Goal: Communication & Community: Participate in discussion

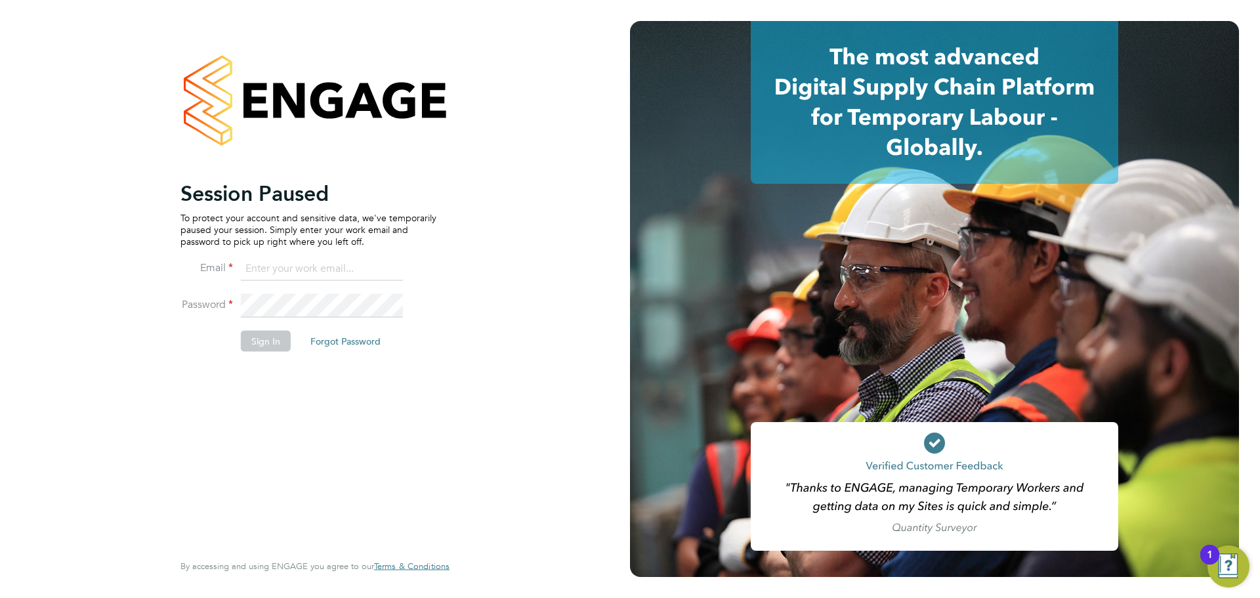
click at [526, 593] on div "Session Paused To protect your account and sensitive data, we've temporarily pa…" at bounding box center [315, 299] width 630 height 598
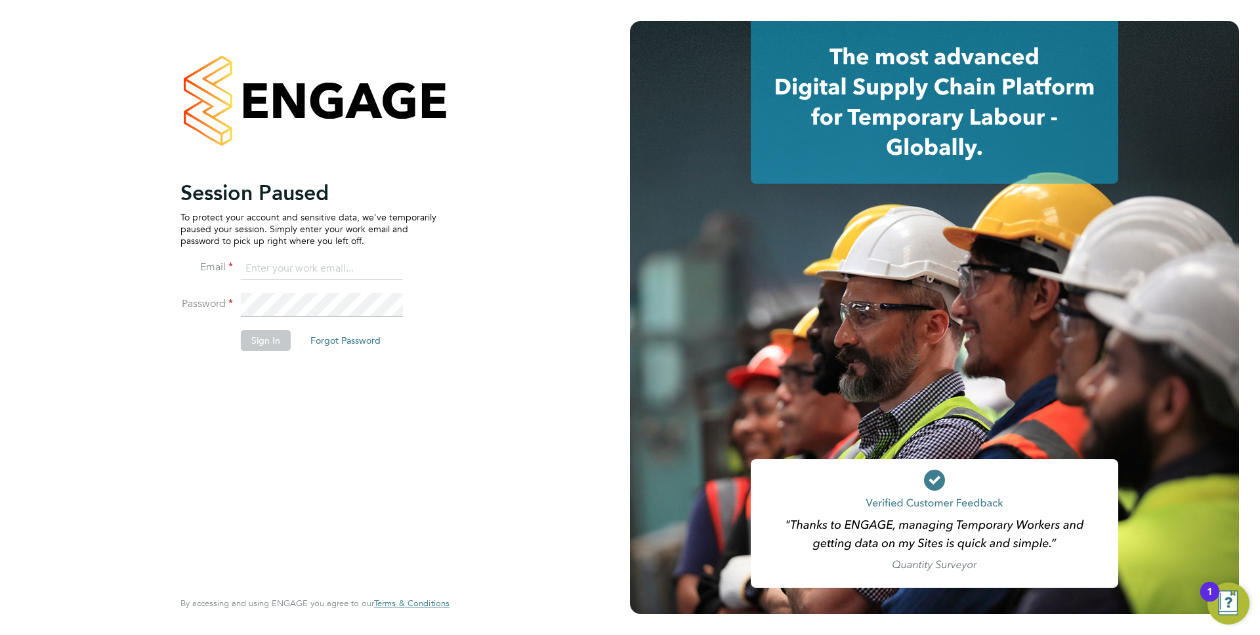
click at [333, 273] on input at bounding box center [322, 269] width 162 height 24
type input "anthony.perrin@evolve-talent.co.uk"
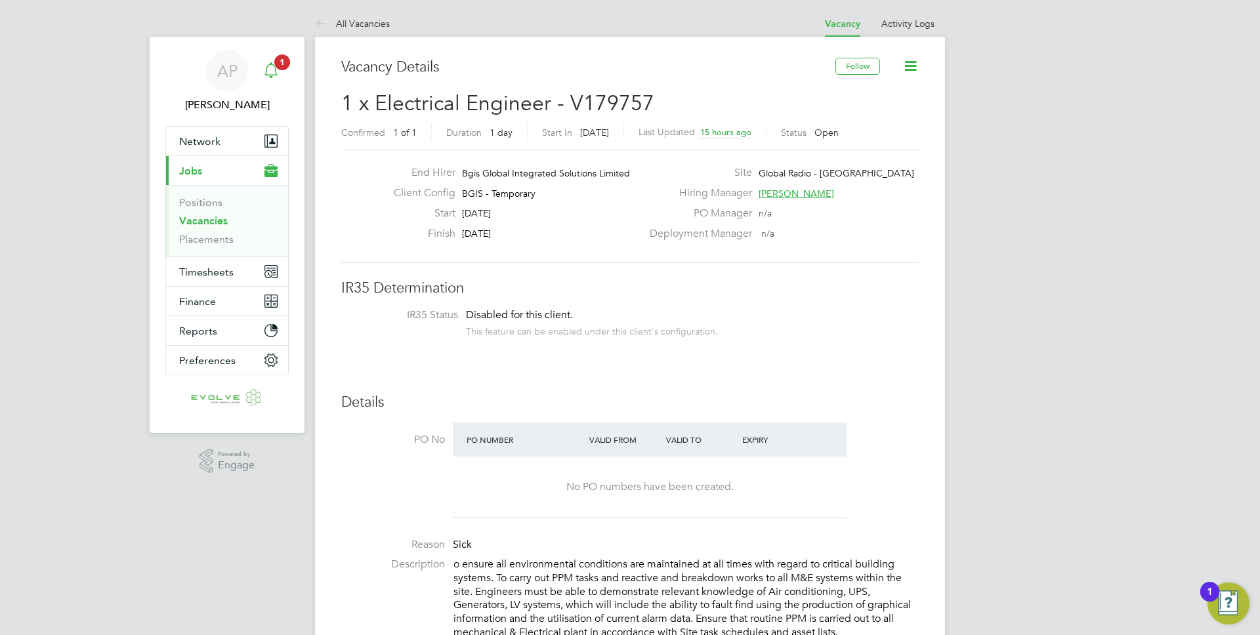
click at [275, 71] on icon "Main navigation" at bounding box center [271, 68] width 12 height 13
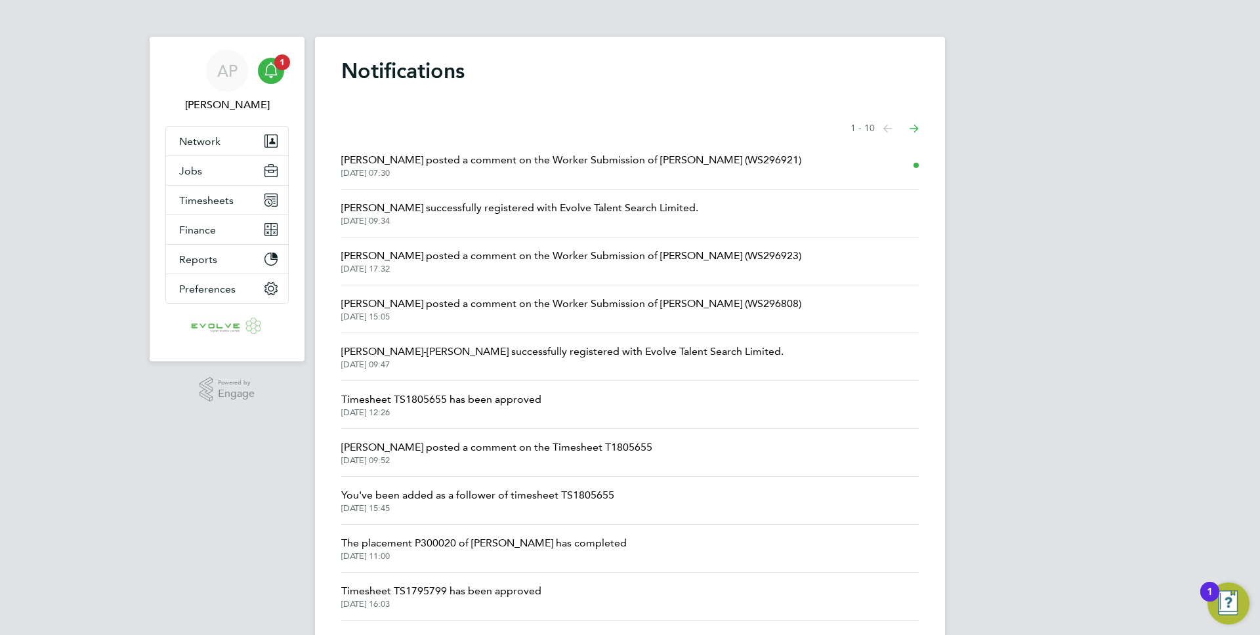
click at [464, 167] on span "[PERSON_NAME] posted a comment on the Worker Submission of [PERSON_NAME] (WS296…" at bounding box center [571, 160] width 460 height 16
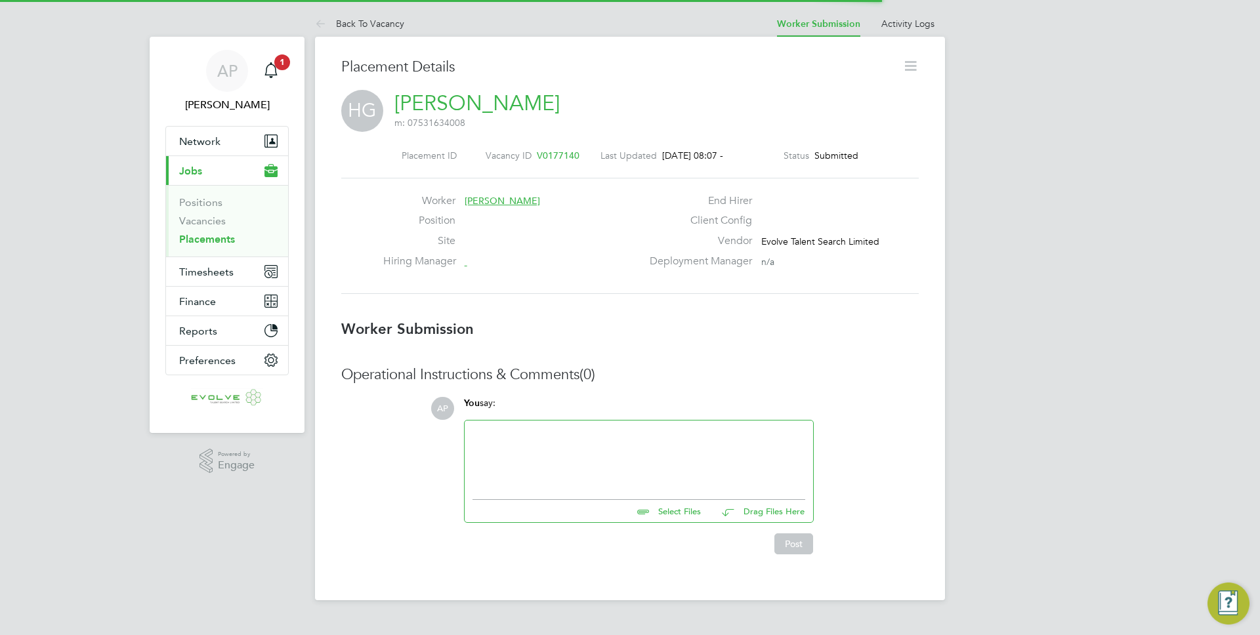
scroll to position [21, 259]
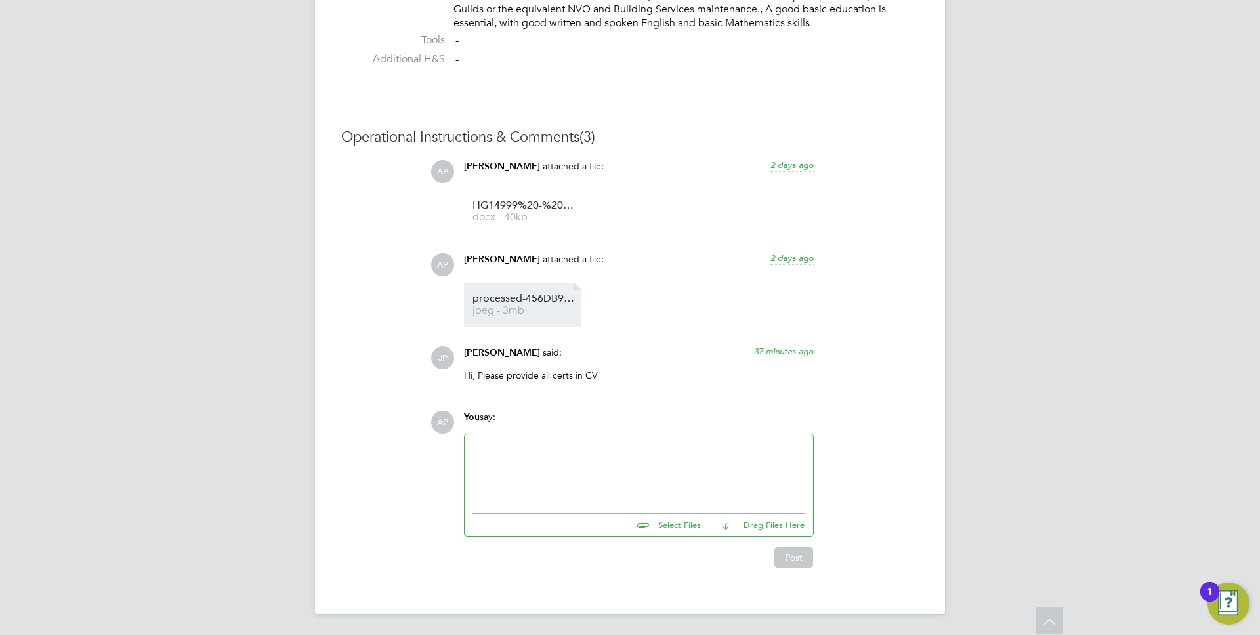
click at [521, 301] on span "processed-456DB99B-5B5D-45C3-9E36-8319F09B10AE" at bounding box center [525, 299] width 105 height 10
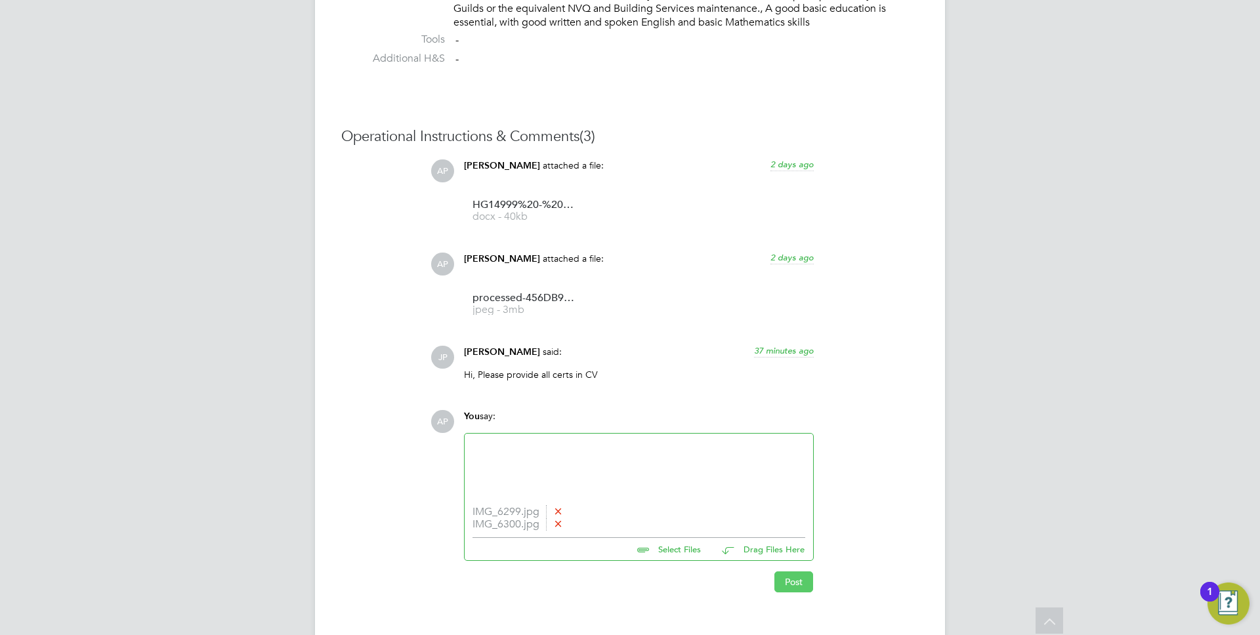
click at [775, 578] on button "Post" at bounding box center [794, 582] width 39 height 21
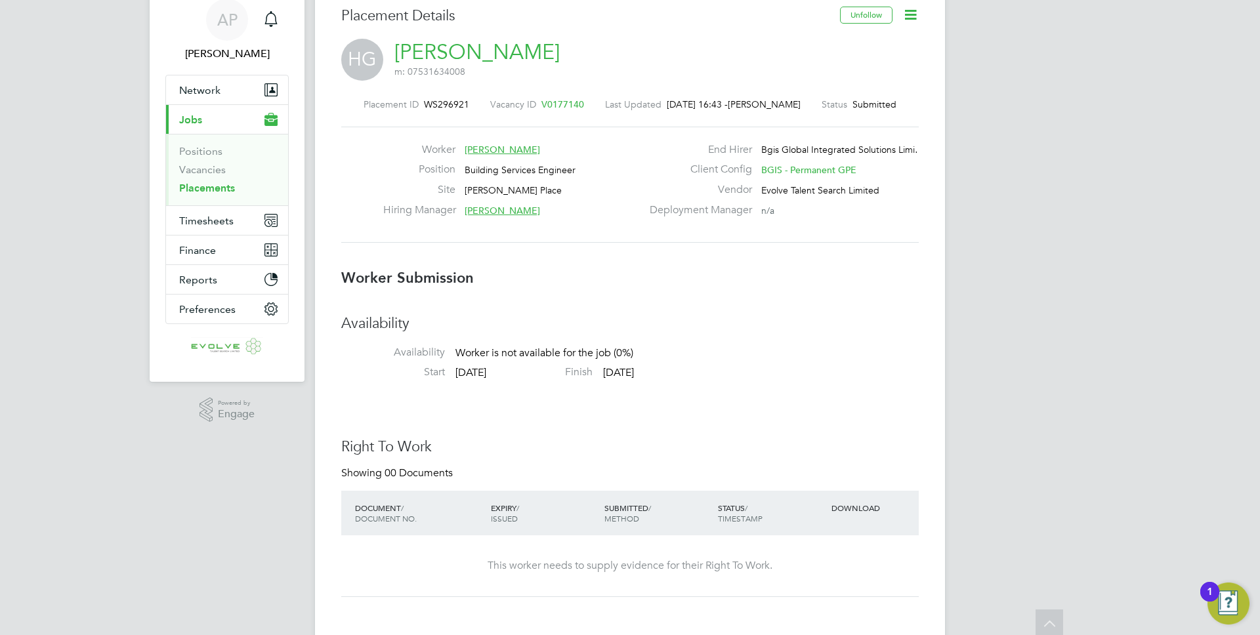
scroll to position [0, 0]
